Goal: Information Seeking & Learning: Learn about a topic

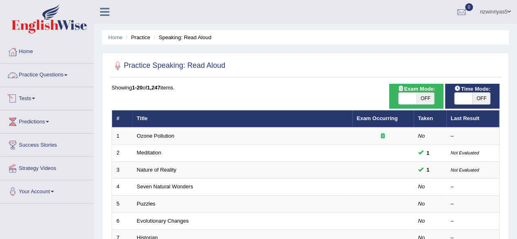
click at [34, 99] on link "Tests" at bounding box center [46, 97] width 93 height 20
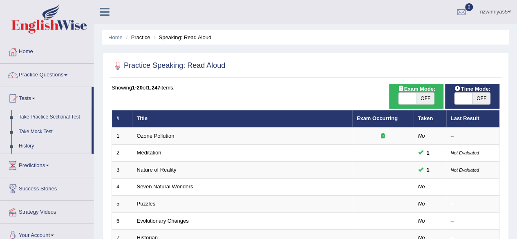
click at [34, 99] on link "Tests" at bounding box center [45, 97] width 91 height 20
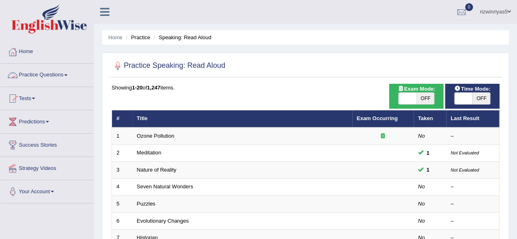
click at [42, 70] on link "Practice Questions" at bounding box center [46, 74] width 93 height 20
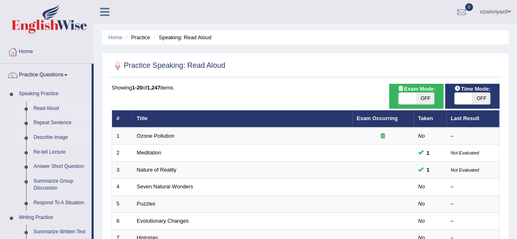
click at [58, 138] on link "Describe Image" at bounding box center [61, 137] width 62 height 15
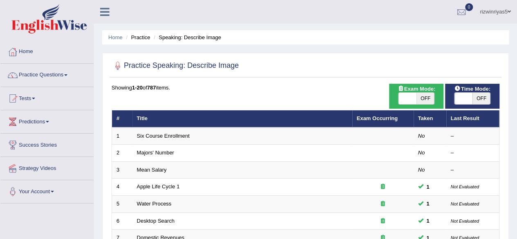
click at [418, 107] on div "Exam Mode: ON OFF" at bounding box center [416, 96] width 54 height 25
click at [422, 99] on span "OFF" at bounding box center [425, 98] width 18 height 11
checkbox input "true"
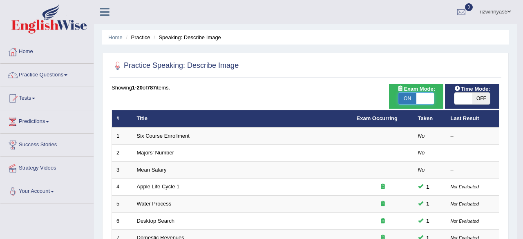
checkbox input "true"
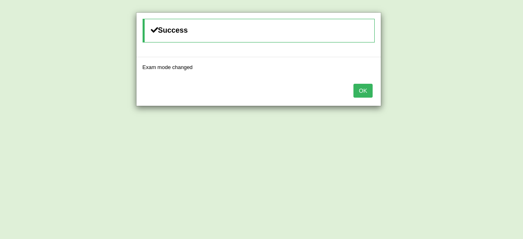
click at [469, 98] on body "Toggle navigation Home Practice Questions Speaking Practice Read Aloud Repeat S…" at bounding box center [261, 119] width 523 height 239
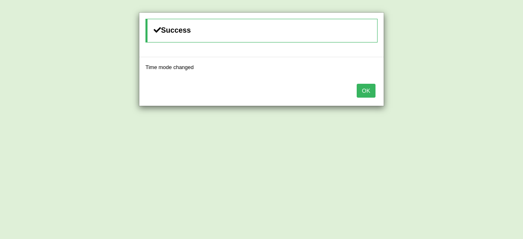
click at [367, 91] on button "OK" at bounding box center [366, 91] width 19 height 14
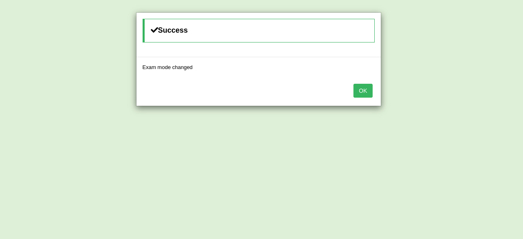
click at [367, 91] on button "OK" at bounding box center [362, 91] width 19 height 14
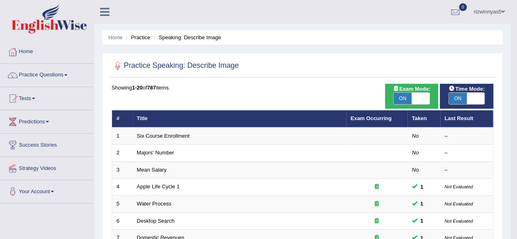
click at [367, 91] on body "Toggle navigation Home Practice Questions Speaking Practice Read Aloud Repeat S…" at bounding box center [258, 119] width 517 height 239
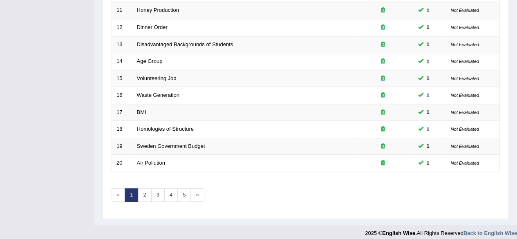
scroll to position [298, 0]
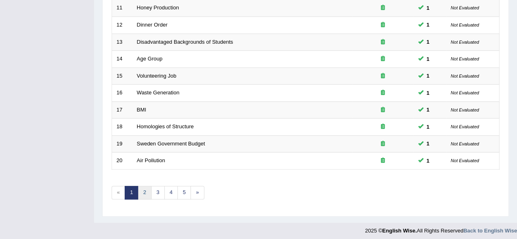
click at [143, 191] on link "2" at bounding box center [144, 192] width 13 height 13
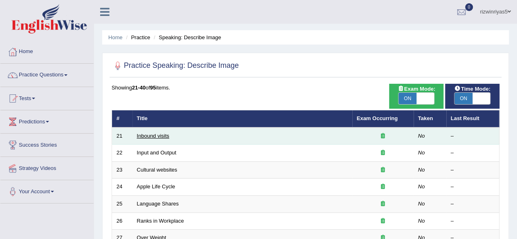
click at [161, 138] on link "Inbound visits" at bounding box center [153, 136] width 33 height 6
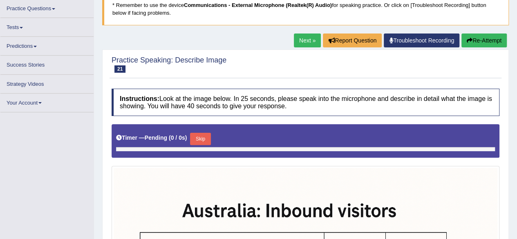
scroll to position [58, 0]
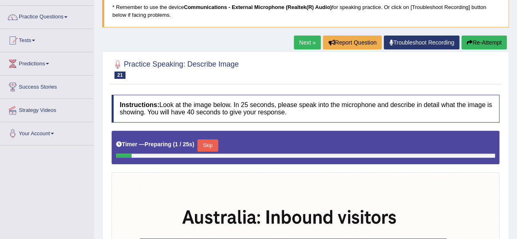
click at [516, 79] on html "Toggle navigation Home Practice Questions Speaking Practice Read Aloud Repeat S…" at bounding box center [258, 61] width 517 height 239
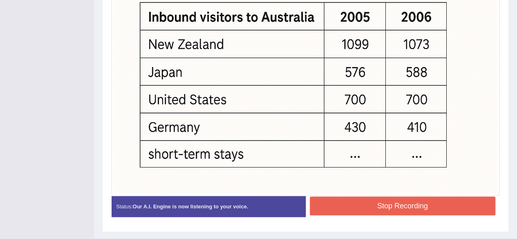
scroll to position [300, 0]
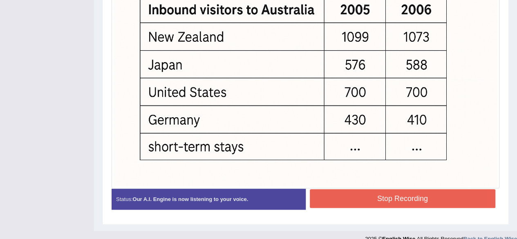
click at [446, 200] on button "Stop Recording" at bounding box center [403, 198] width 186 height 19
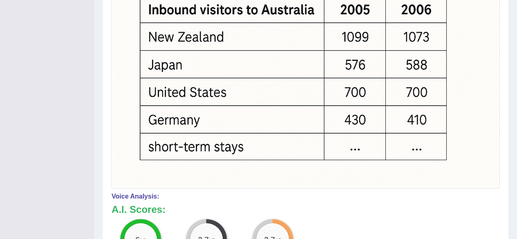
drag, startPoint x: 523, startPoint y: 146, endPoint x: 523, endPoint y: 174, distance: 27.8
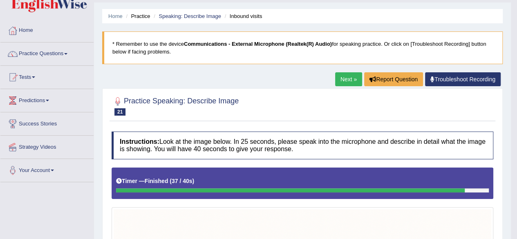
scroll to position [0, 0]
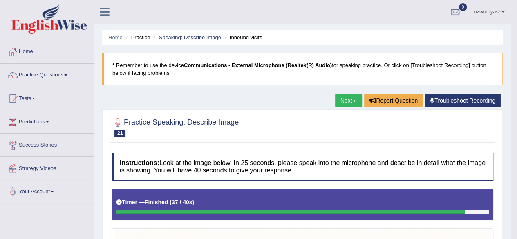
click at [206, 40] on link "Speaking: Describe Image" at bounding box center [190, 37] width 62 height 6
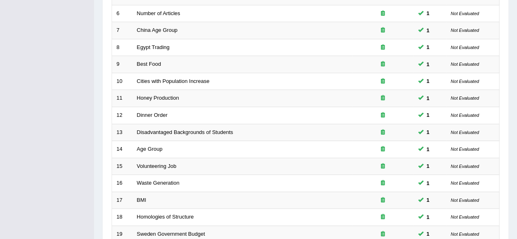
scroll to position [298, 0]
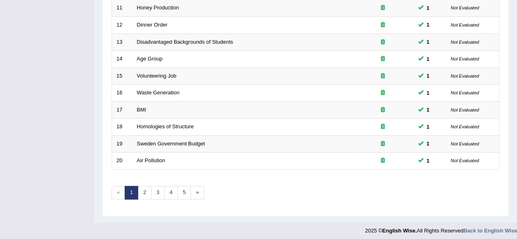
drag, startPoint x: 0, startPoint y: 0, endPoint x: 523, endPoint y: 184, distance: 554.2
click at [143, 191] on link "2" at bounding box center [144, 192] width 13 height 13
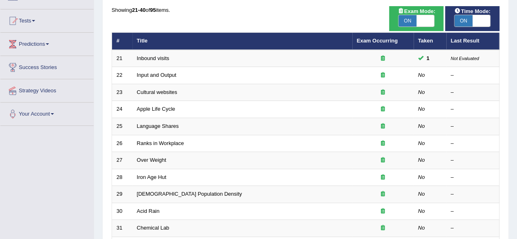
scroll to position [85, 0]
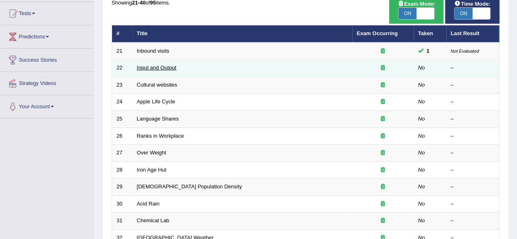
click at [163, 65] on link "Input and Output" at bounding box center [157, 68] width 40 height 6
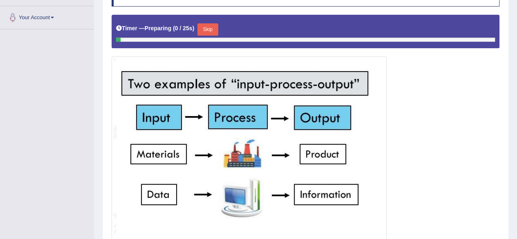
scroll to position [175, 0]
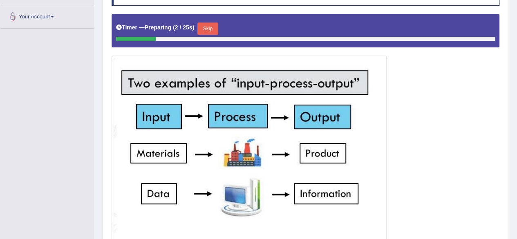
drag, startPoint x: 523, startPoint y: 39, endPoint x: 523, endPoint y: 121, distance: 81.3
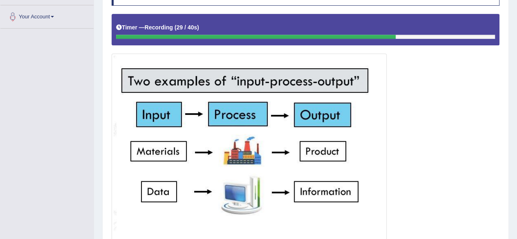
scroll to position [244, 0]
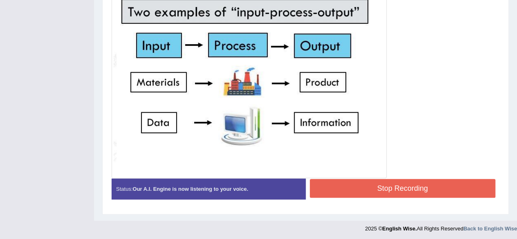
click at [387, 188] on button "Stop Recording" at bounding box center [403, 188] width 186 height 19
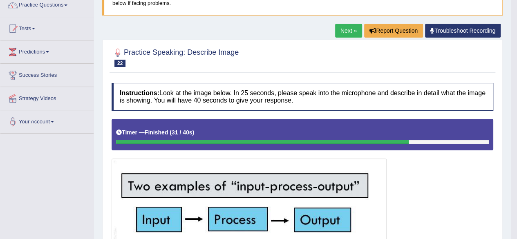
scroll to position [0, 0]
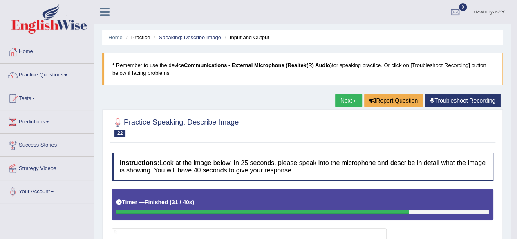
click at [215, 35] on link "Speaking: Describe Image" at bounding box center [190, 37] width 62 height 6
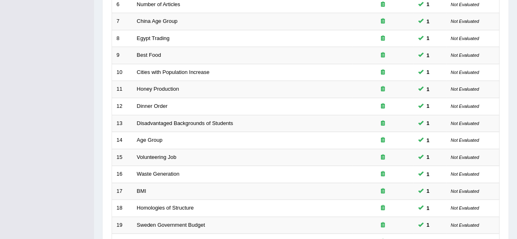
scroll to position [298, 0]
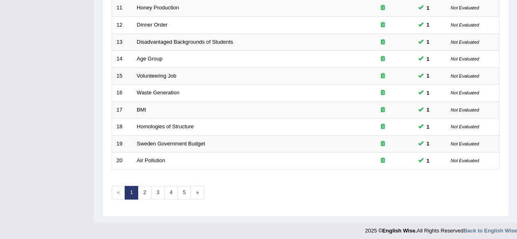
drag, startPoint x: 0, startPoint y: 0, endPoint x: 510, endPoint y: 171, distance: 537.9
click at [143, 187] on link "2" at bounding box center [144, 192] width 13 height 13
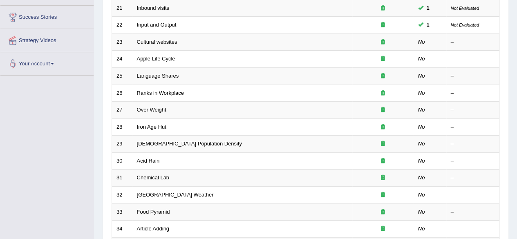
scroll to position [129, 0]
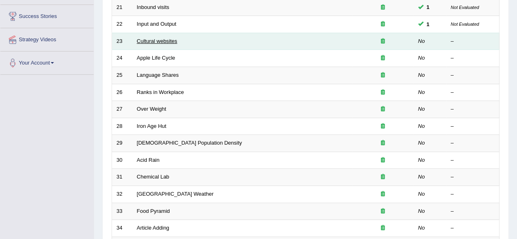
click at [166, 38] on link "Cultural websites" at bounding box center [157, 41] width 40 height 6
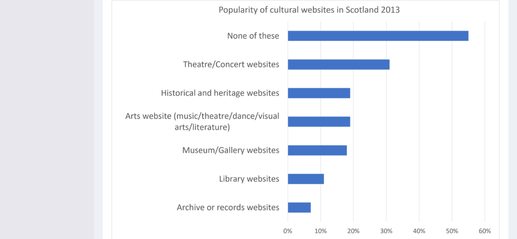
scroll to position [232, 0]
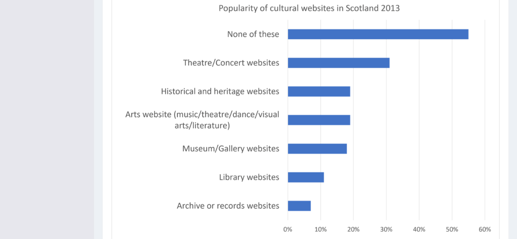
drag, startPoint x: 523, startPoint y: 70, endPoint x: 473, endPoint y: 242, distance: 179.1
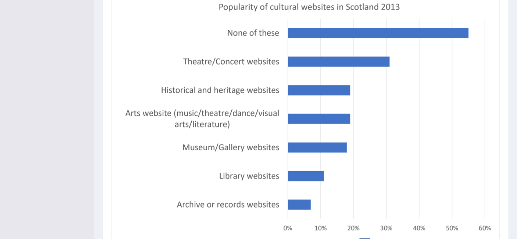
scroll to position [313, 0]
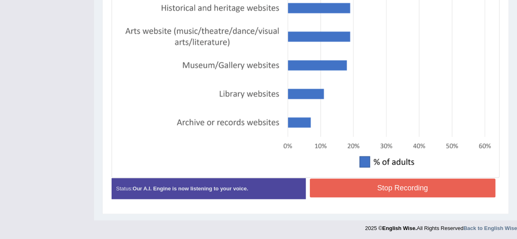
drag, startPoint x: 522, startPoint y: 170, endPoint x: 517, endPoint y: 216, distance: 46.9
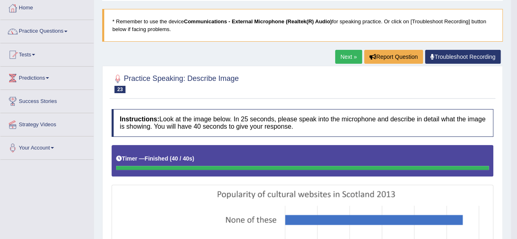
scroll to position [0, 0]
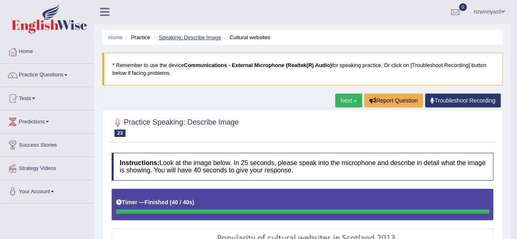
click at [194, 38] on link "Speaking: Describe Image" at bounding box center [190, 37] width 62 height 6
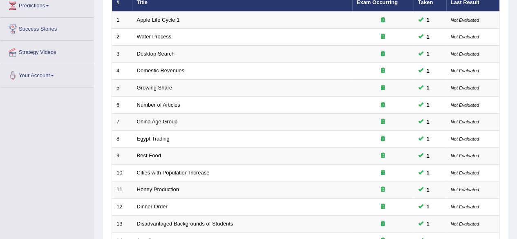
scroll to position [298, 0]
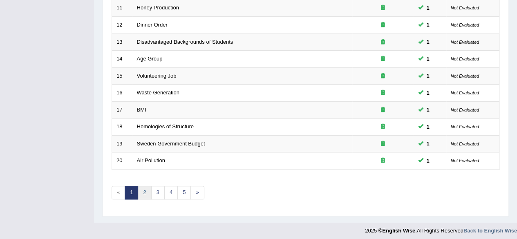
click at [141, 193] on link "2" at bounding box center [144, 192] width 13 height 13
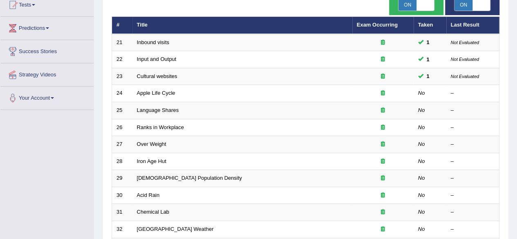
scroll to position [132, 0]
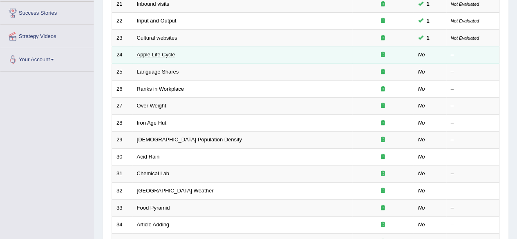
click at [172, 55] on link "Apple Life Cycle" at bounding box center [156, 54] width 38 height 6
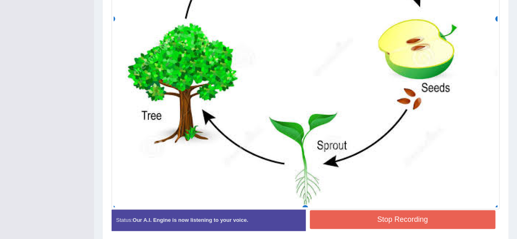
scroll to position [400, 0]
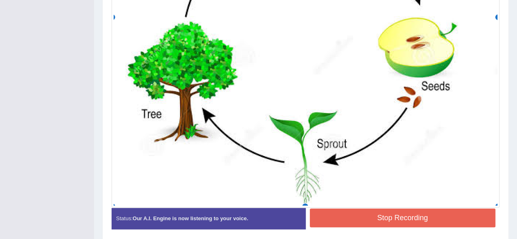
click at [382, 213] on button "Stop Recording" at bounding box center [403, 217] width 186 height 19
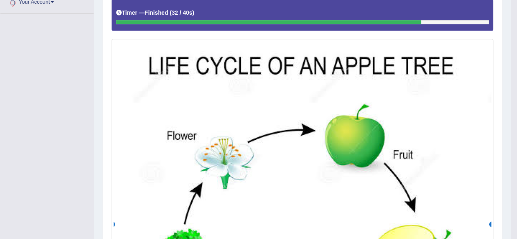
scroll to position [0, 0]
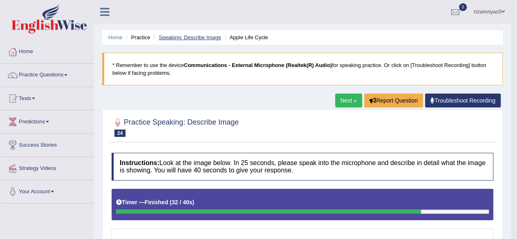
click at [187, 37] on link "Speaking: Describe Image" at bounding box center [190, 37] width 62 height 6
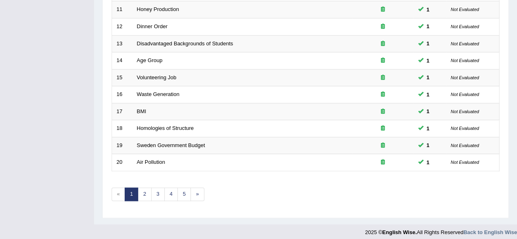
scroll to position [298, 0]
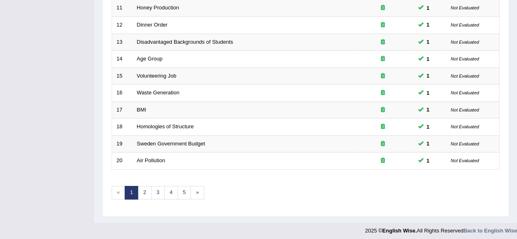
drag, startPoint x: 0, startPoint y: 0, endPoint x: 523, endPoint y: 184, distance: 554.2
click at [145, 189] on link "2" at bounding box center [144, 192] width 13 height 13
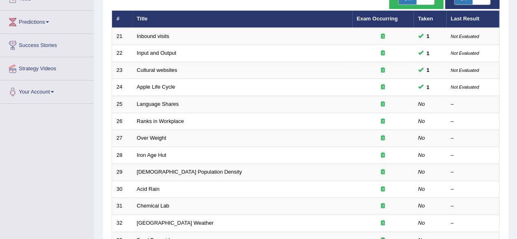
scroll to position [102, 0]
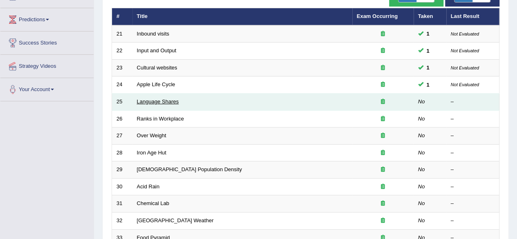
click at [163, 99] on link "Language Shares" at bounding box center [158, 101] width 42 height 6
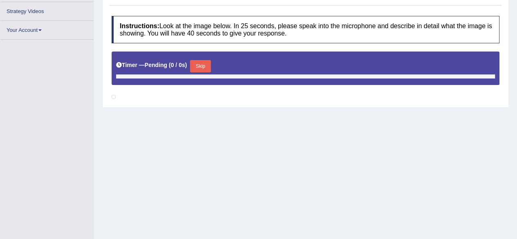
scroll to position [172, 0]
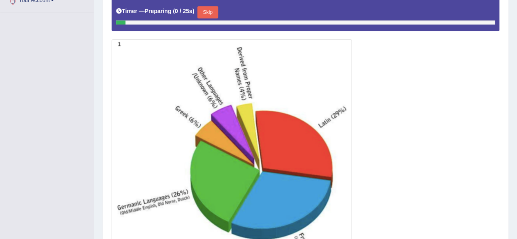
drag, startPoint x: 523, startPoint y: 52, endPoint x: 523, endPoint y: 152, distance: 100.5
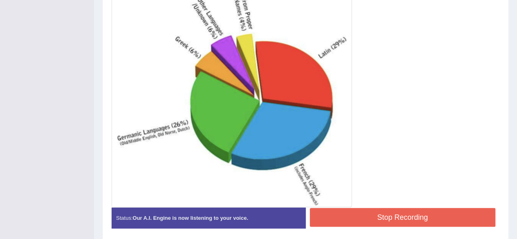
scroll to position [261, 0]
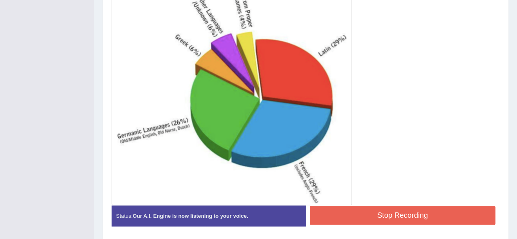
click at [448, 210] on button "Stop Recording" at bounding box center [403, 215] width 186 height 19
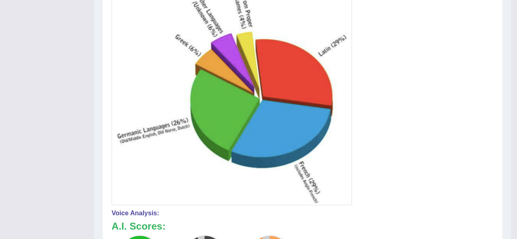
drag, startPoint x: 523, startPoint y: 141, endPoint x: 523, endPoint y: 163, distance: 22.1
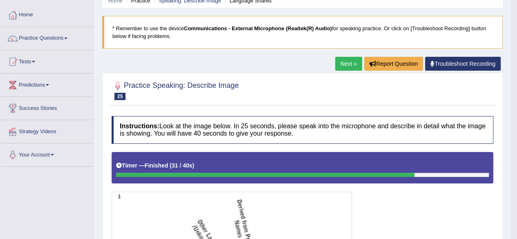
scroll to position [0, 0]
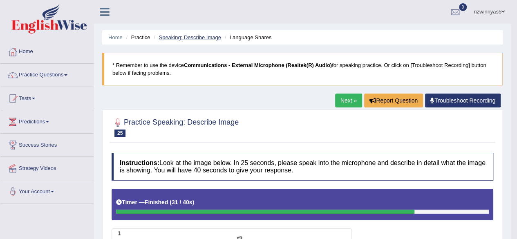
click at [211, 35] on link "Speaking: Describe Image" at bounding box center [190, 37] width 62 height 6
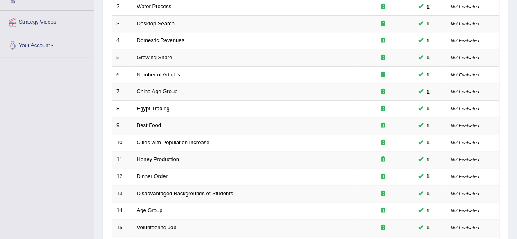
scroll to position [273, 0]
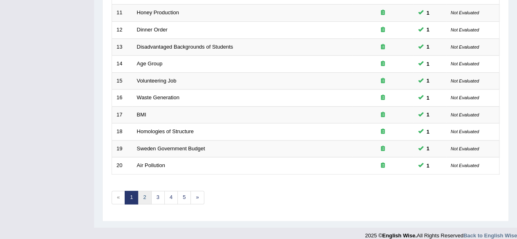
click at [147, 196] on link "2" at bounding box center [144, 197] width 13 height 13
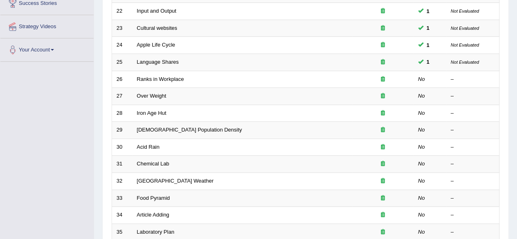
scroll to position [143, 0]
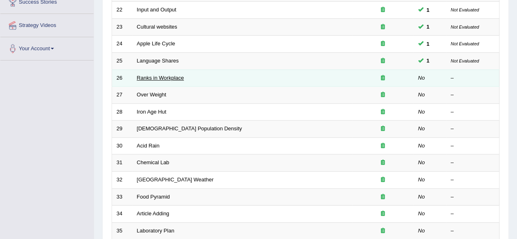
click at [170, 75] on link "Ranks in Workplace" at bounding box center [160, 78] width 47 height 6
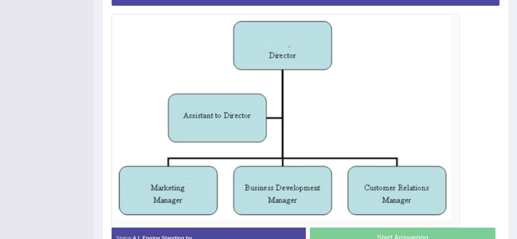
scroll to position [216, 0]
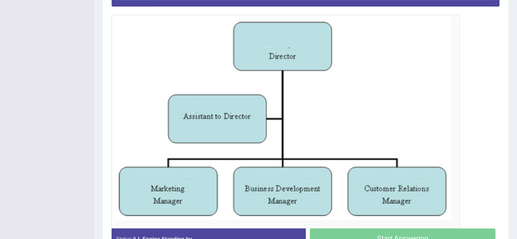
drag, startPoint x: 523, startPoint y: 56, endPoint x: 523, endPoint y: 159, distance: 103.0
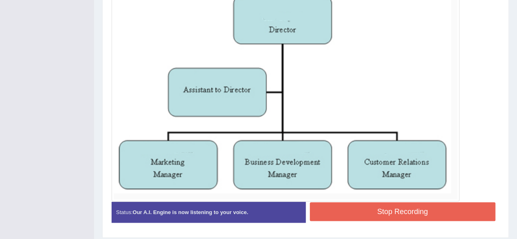
scroll to position [249, 0]
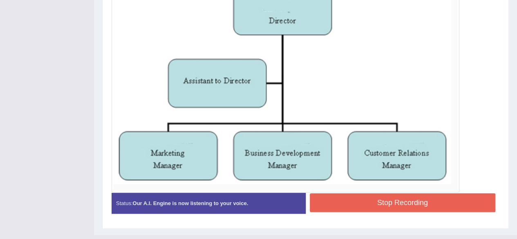
click at [436, 203] on button "Stop Recording" at bounding box center [403, 202] width 186 height 19
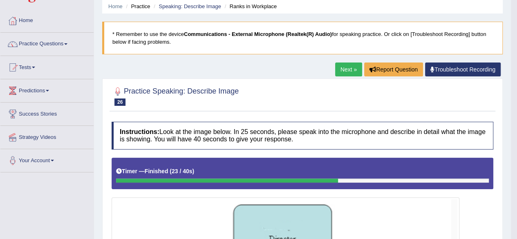
scroll to position [0, 0]
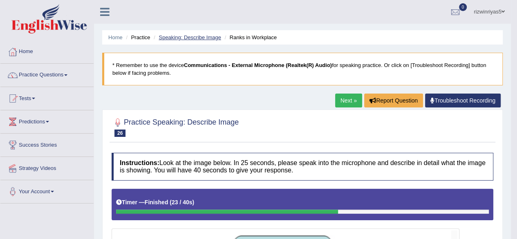
click at [207, 36] on link "Speaking: Describe Image" at bounding box center [190, 37] width 62 height 6
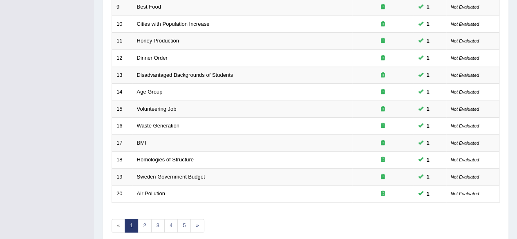
scroll to position [298, 0]
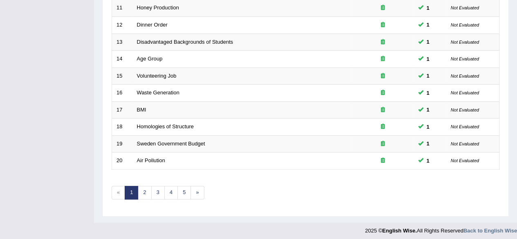
click at [144, 191] on link "2" at bounding box center [144, 192] width 13 height 13
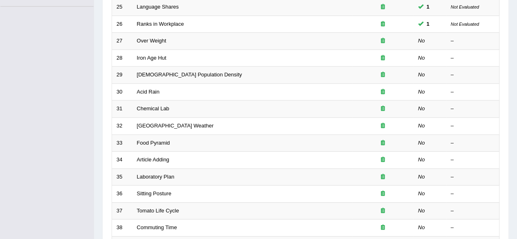
scroll to position [198, 0]
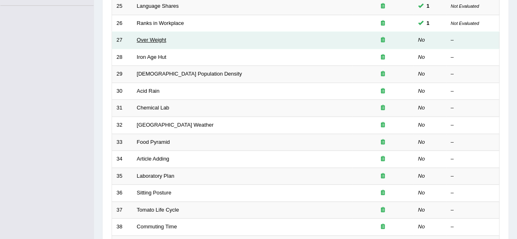
click at [162, 38] on link "Over Weight" at bounding box center [151, 40] width 29 height 6
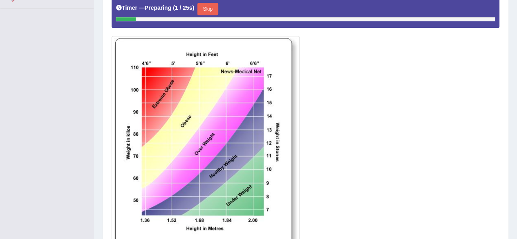
scroll to position [201, 0]
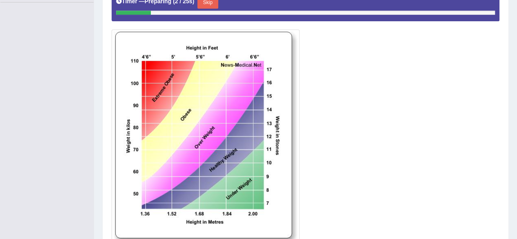
drag, startPoint x: 523, startPoint y: 69, endPoint x: 523, endPoint y: 158, distance: 88.7
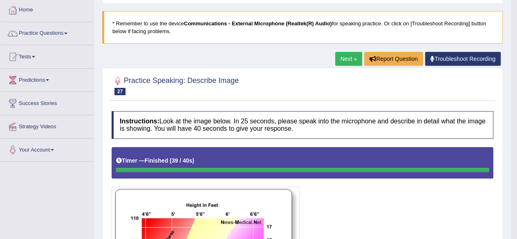
scroll to position [0, 0]
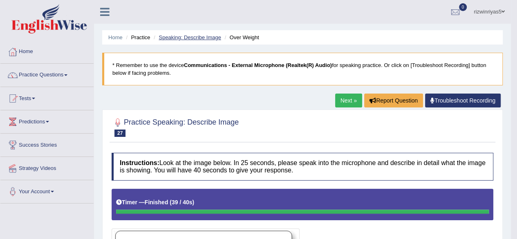
click at [203, 36] on link "Speaking: Describe Image" at bounding box center [190, 37] width 62 height 6
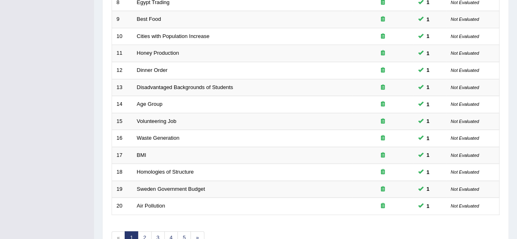
scroll to position [298, 0]
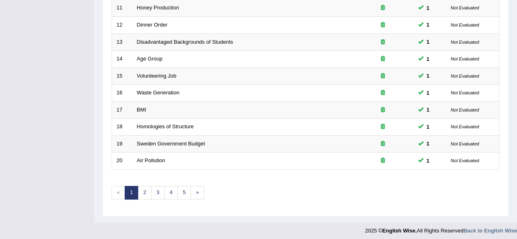
click at [143, 190] on link "2" at bounding box center [144, 192] width 13 height 13
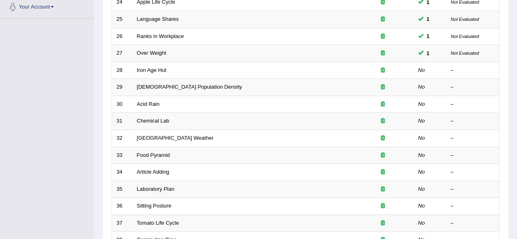
scroll to position [186, 0]
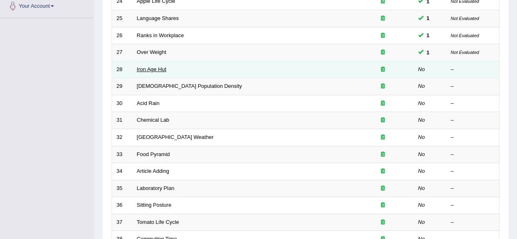
click at [162, 70] on link "Iron Age Hut" at bounding box center [151, 69] width 29 height 6
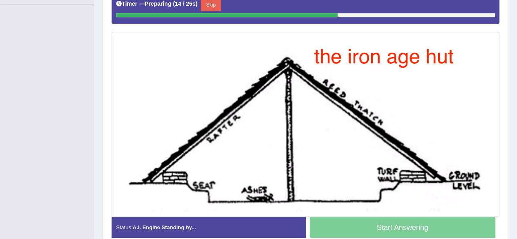
scroll to position [201, 0]
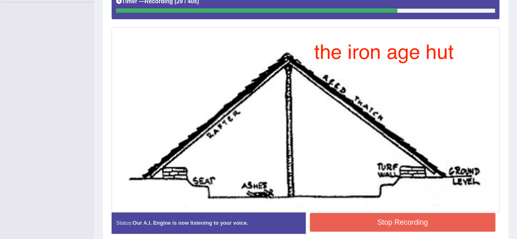
click at [451, 228] on button "Stop Recording" at bounding box center [403, 222] width 186 height 19
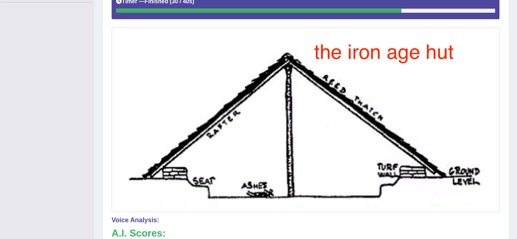
drag, startPoint x: 523, startPoint y: 121, endPoint x: 523, endPoint y: 144, distance: 22.9
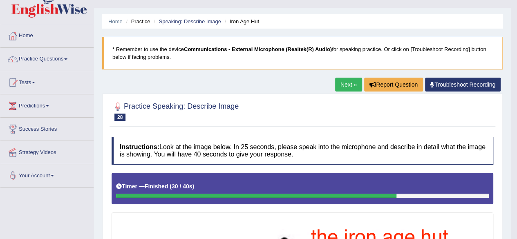
scroll to position [0, 0]
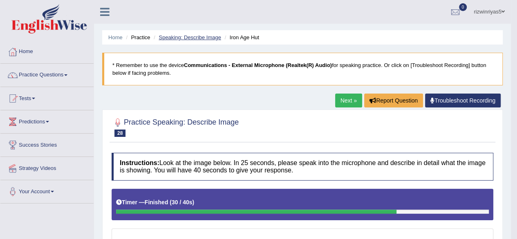
click at [209, 36] on link "Speaking: Describe Image" at bounding box center [190, 37] width 62 height 6
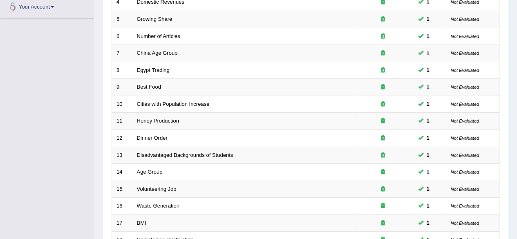
scroll to position [298, 0]
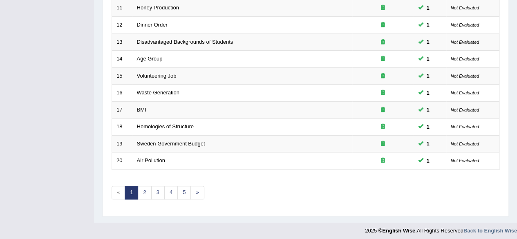
drag, startPoint x: 0, startPoint y: 0, endPoint x: 523, endPoint y: 183, distance: 553.7
click at [148, 189] on link "2" at bounding box center [144, 192] width 13 height 13
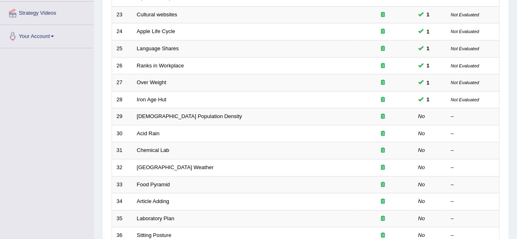
scroll to position [186, 0]
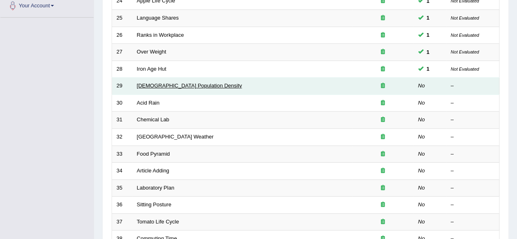
click at [196, 85] on link "[DEMOGRAPHIC_DATA] Population Density" at bounding box center [189, 86] width 105 height 6
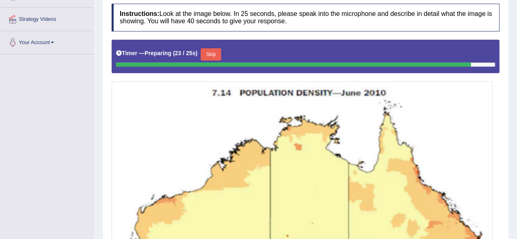
scroll to position [150, 0]
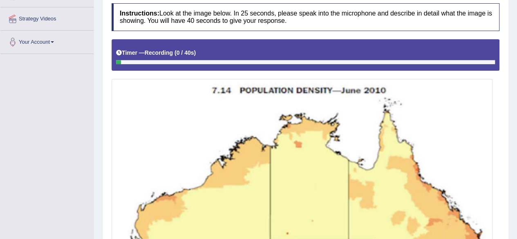
drag, startPoint x: 494, startPoint y: 105, endPoint x: 521, endPoint y: 136, distance: 41.4
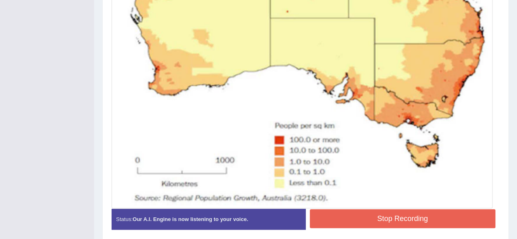
scroll to position [387, 0]
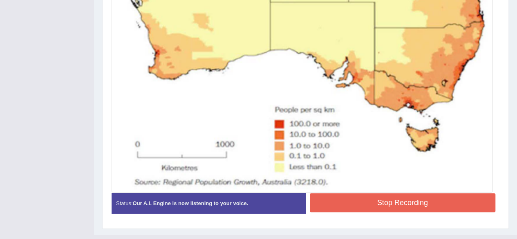
click at [429, 197] on button "Stop Recording" at bounding box center [403, 202] width 186 height 19
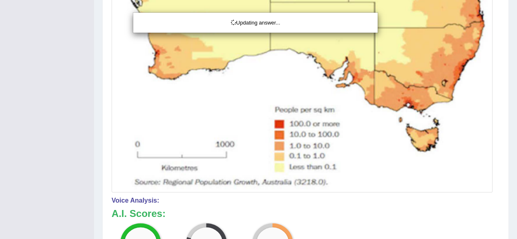
drag, startPoint x: 523, startPoint y: 140, endPoint x: 523, endPoint y: 165, distance: 24.9
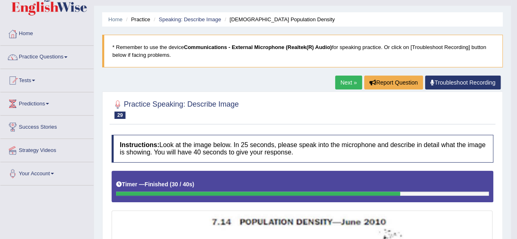
scroll to position [0, 0]
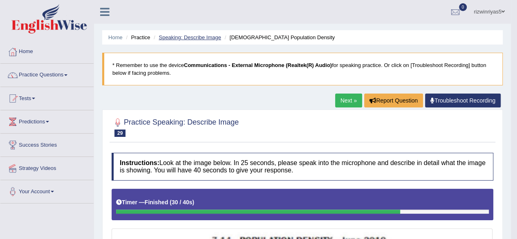
click at [205, 37] on link "Speaking: Describe Image" at bounding box center [190, 37] width 62 height 6
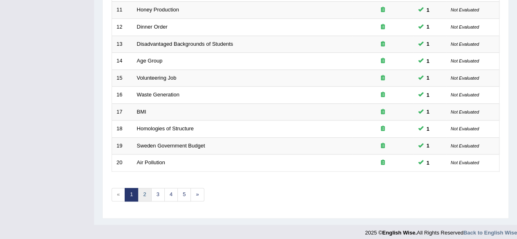
click at [147, 192] on link "2" at bounding box center [144, 194] width 13 height 13
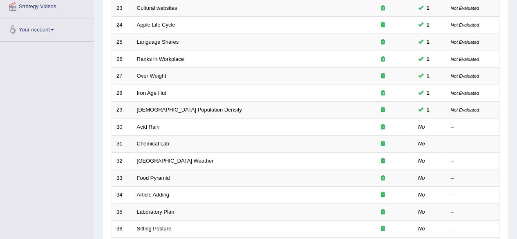
scroll to position [180, 0]
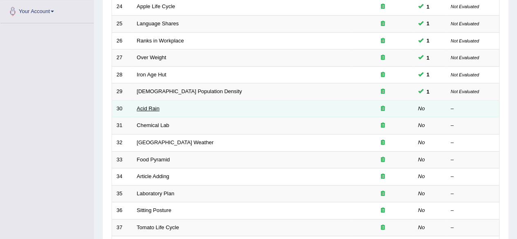
click at [154, 106] on link "Acid Rain" at bounding box center [148, 108] width 23 height 6
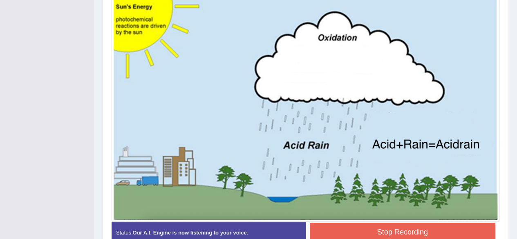
scroll to position [232, 0]
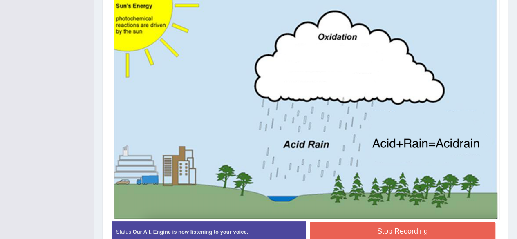
click at [454, 231] on button "Stop Recording" at bounding box center [403, 231] width 186 height 19
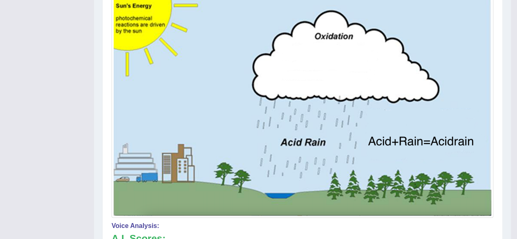
scroll to position [0, 0]
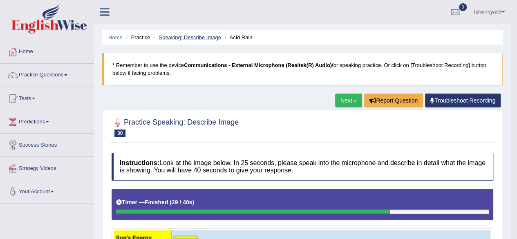
click at [216, 38] on link "Speaking: Describe Image" at bounding box center [190, 37] width 62 height 6
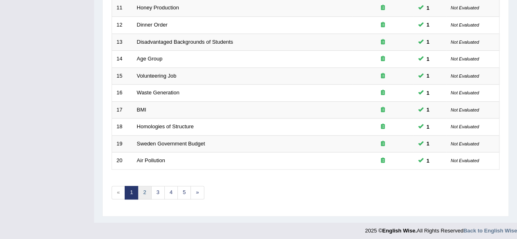
click at [145, 186] on link "2" at bounding box center [144, 192] width 13 height 13
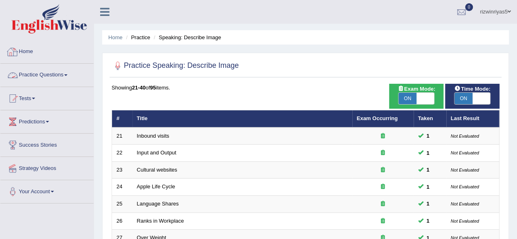
click at [62, 72] on link "Practice Questions" at bounding box center [46, 74] width 93 height 20
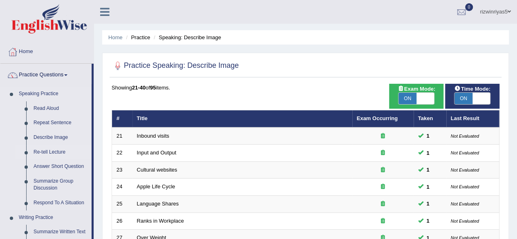
click at [62, 152] on link "Re-tell Lecture" at bounding box center [61, 152] width 62 height 15
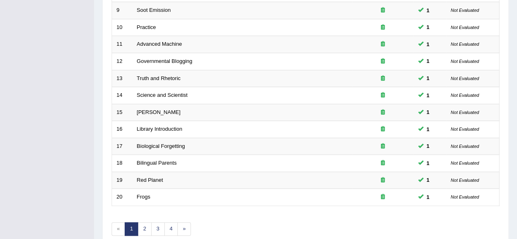
scroll to position [298, 0]
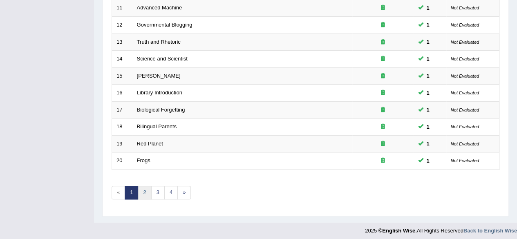
click at [141, 188] on link "2" at bounding box center [144, 192] width 13 height 13
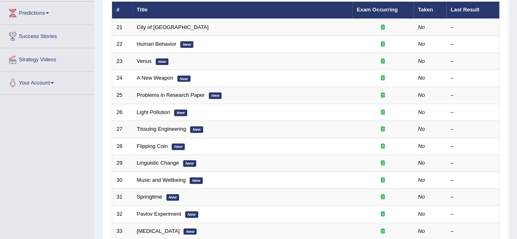
scroll to position [111, 0]
